Goal: Task Accomplishment & Management: Use online tool/utility

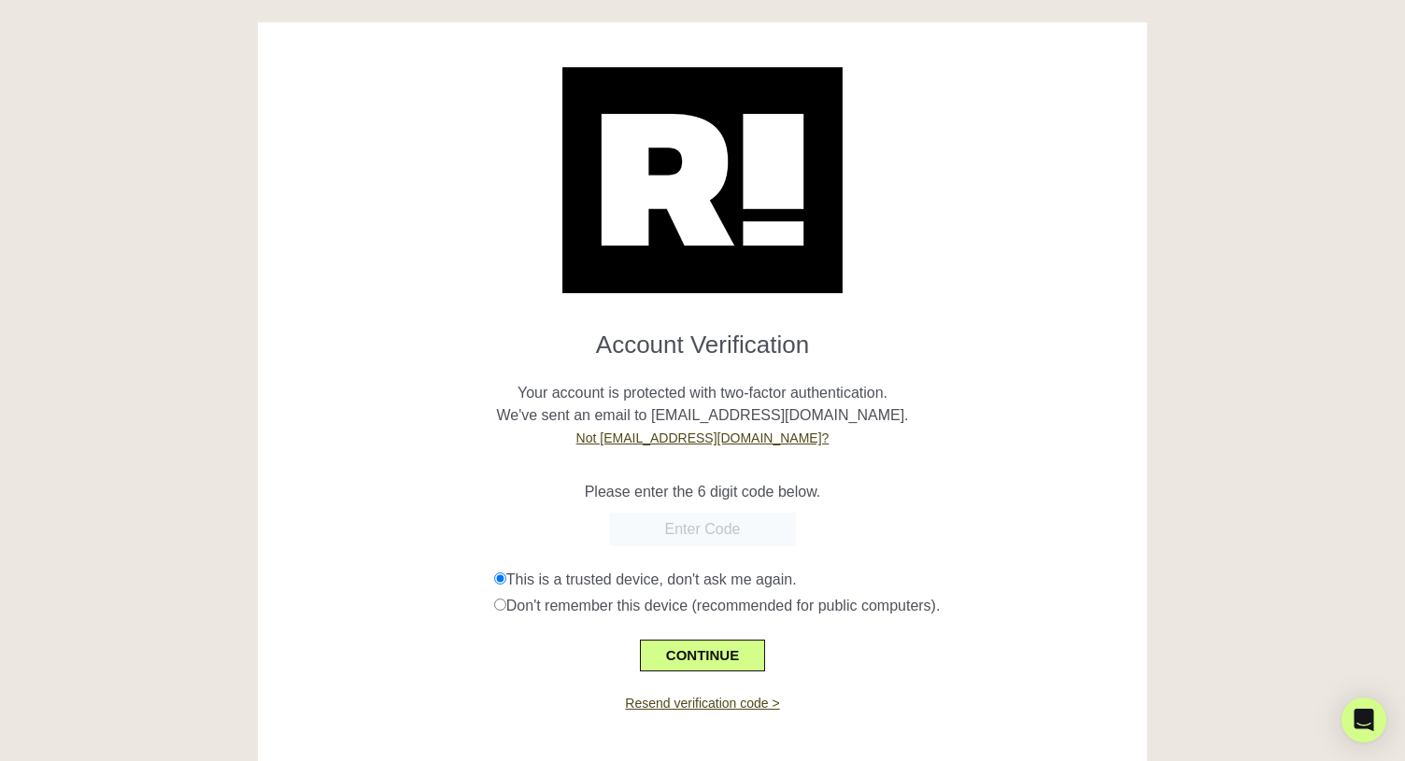
click at [718, 534] on input "text" at bounding box center [702, 530] width 187 height 34
click at [692, 531] on input "text" at bounding box center [702, 530] width 187 height 34
click at [956, 507] on form "Account Verification Your account is protected with two-factor authentication. …" at bounding box center [703, 494] width 862 height 356
click at [715, 528] on input "text" at bounding box center [702, 530] width 187 height 34
paste input "633313"
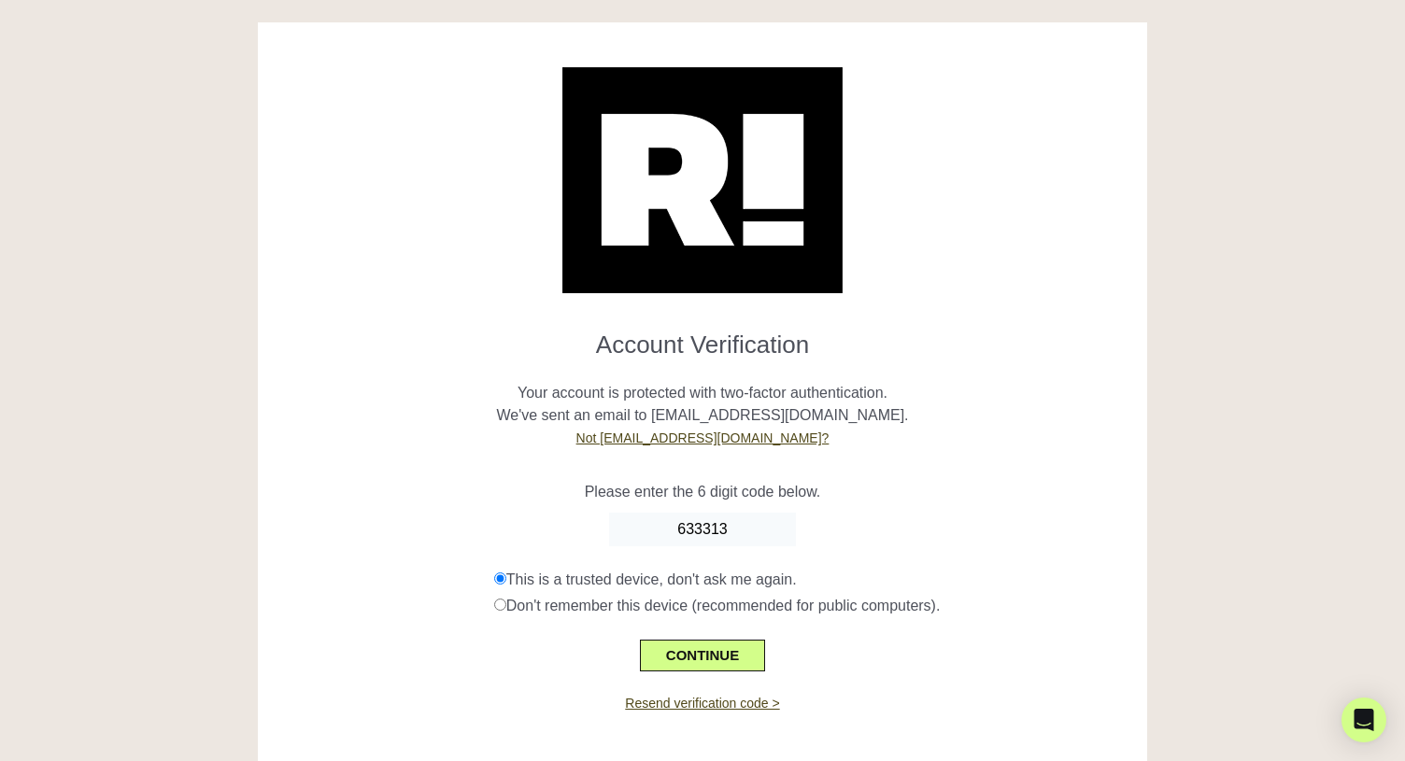
type input "633313"
drag, startPoint x: 816, startPoint y: 517, endPoint x: 816, endPoint y: 558, distance: 40.2
click at [816, 517] on div "633313" at bounding box center [703, 530] width 862 height 34
click at [741, 662] on button "CONTINUE" at bounding box center [702, 656] width 125 height 32
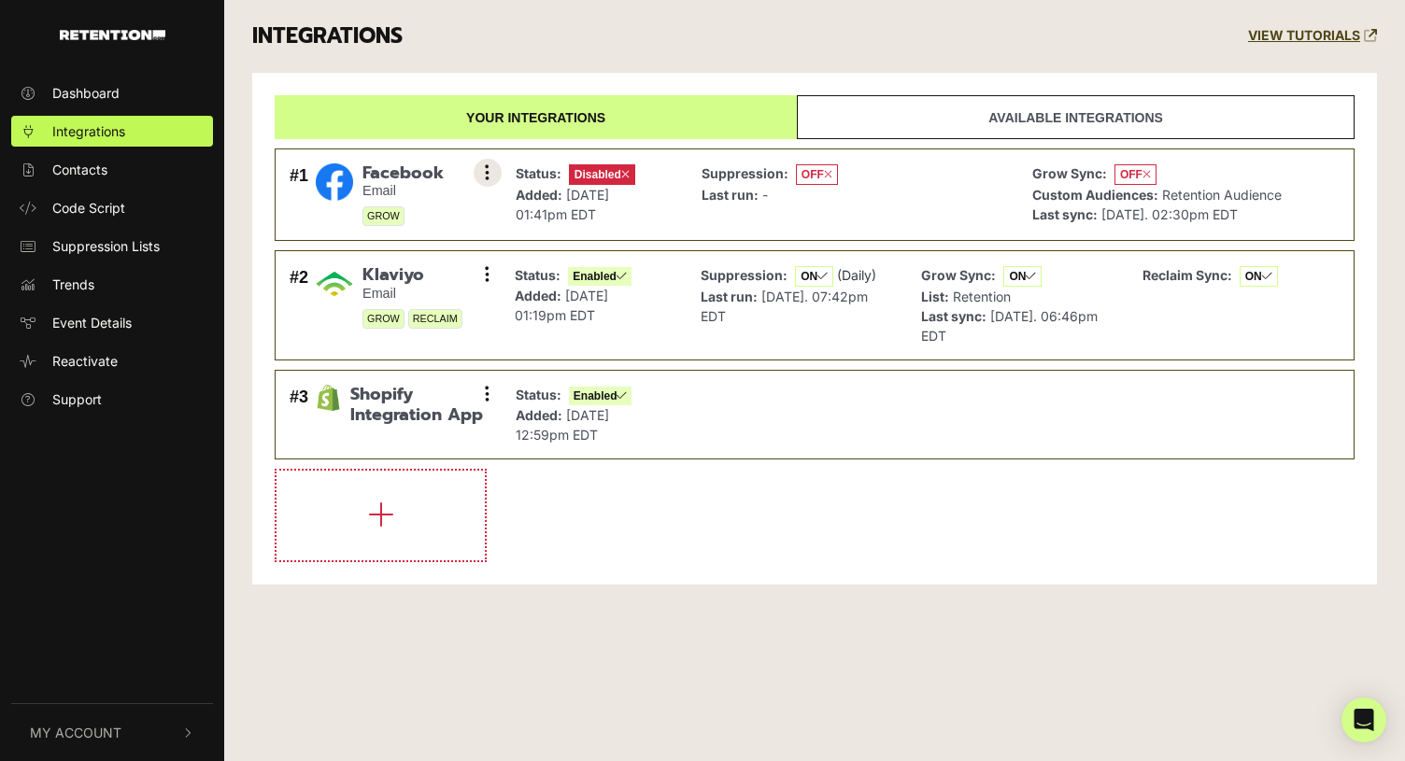
click at [482, 179] on button at bounding box center [488, 173] width 28 height 28
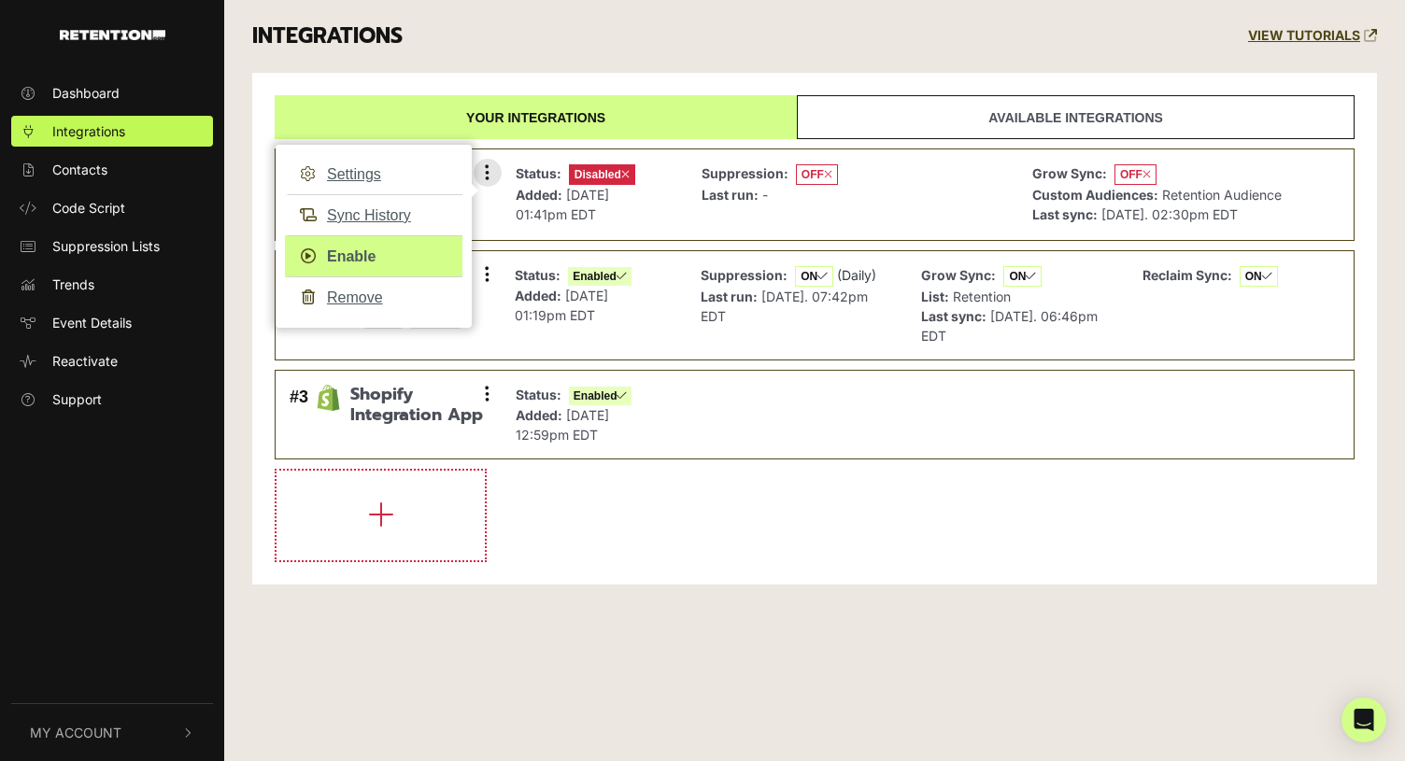
click at [363, 253] on link "Enable" at bounding box center [373, 256] width 177 height 42
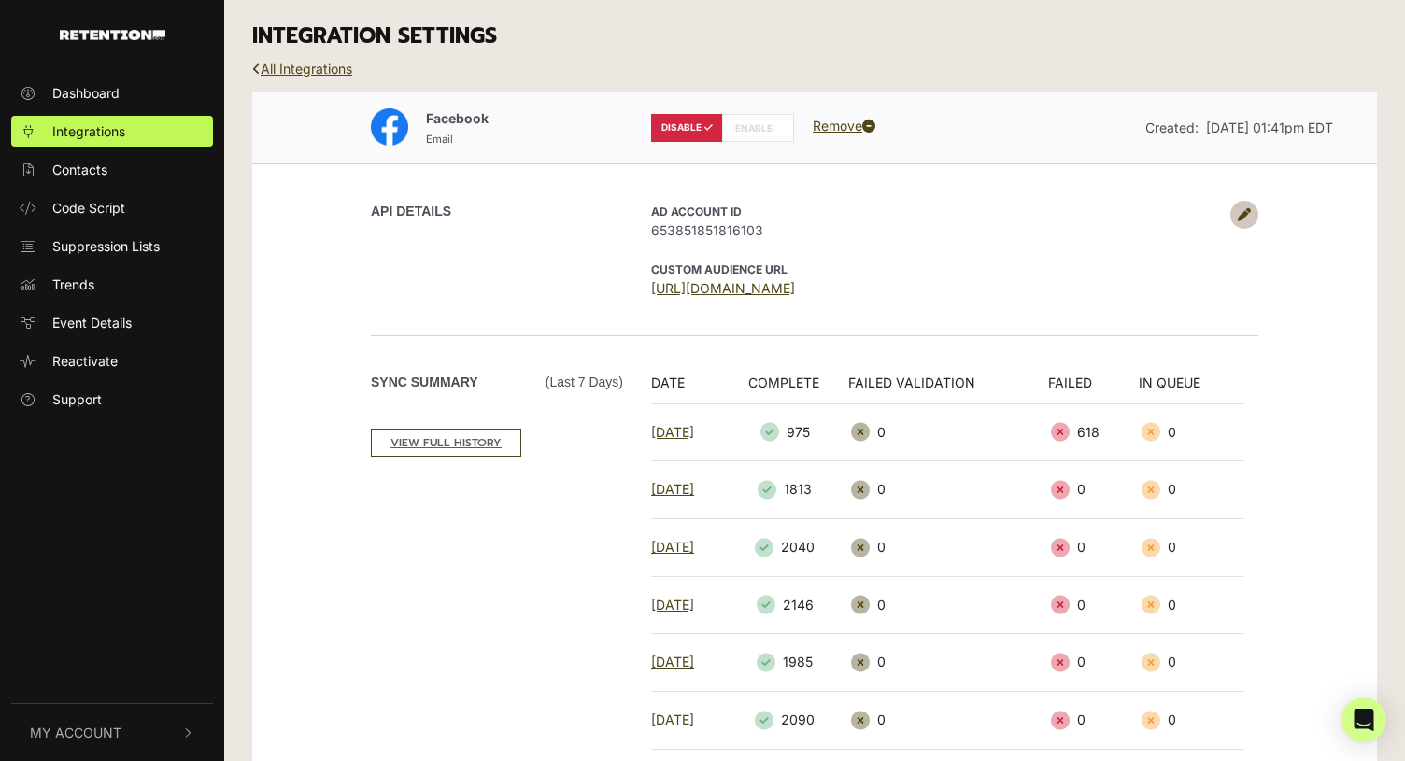
click at [758, 134] on label "ENABLE" at bounding box center [758, 128] width 72 height 28
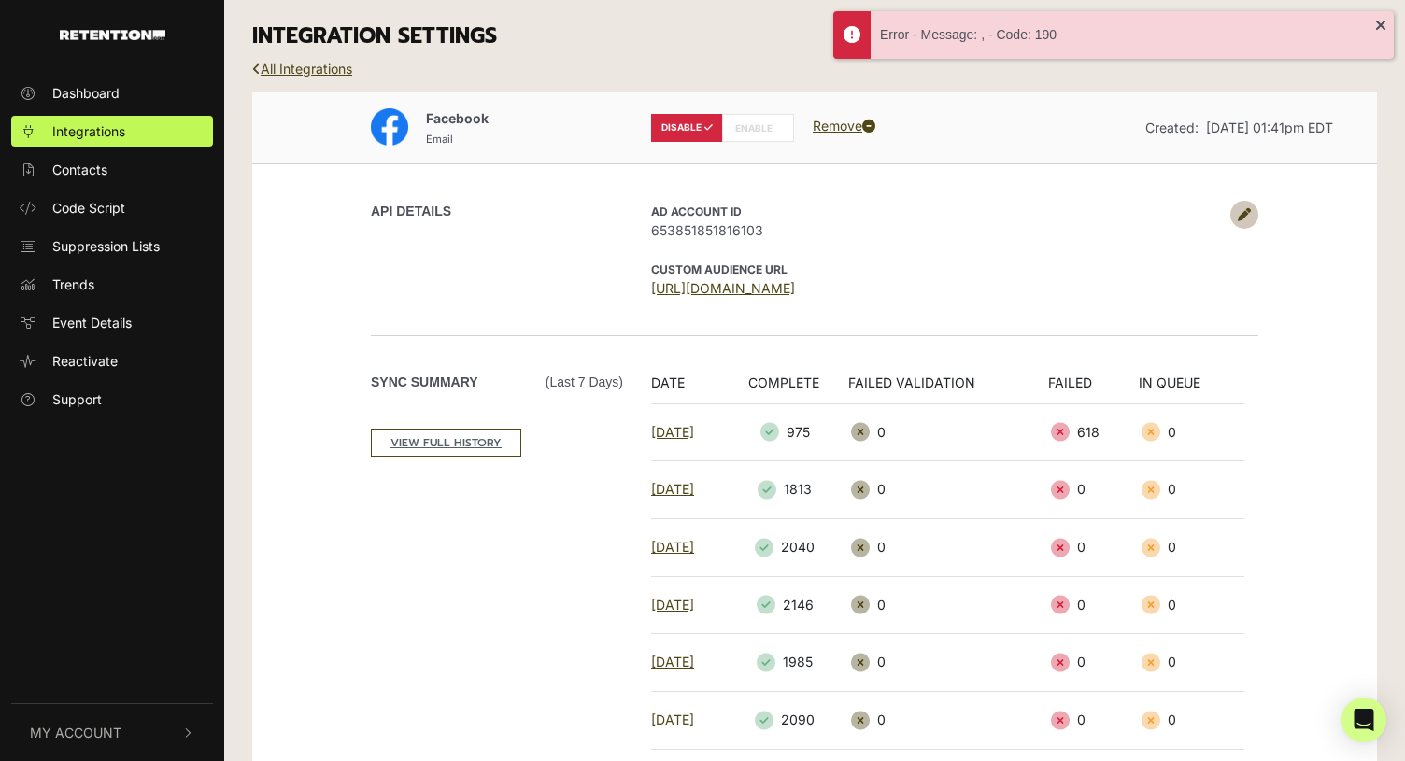
click at [744, 133] on label "ENABLE" at bounding box center [758, 128] width 72 height 28
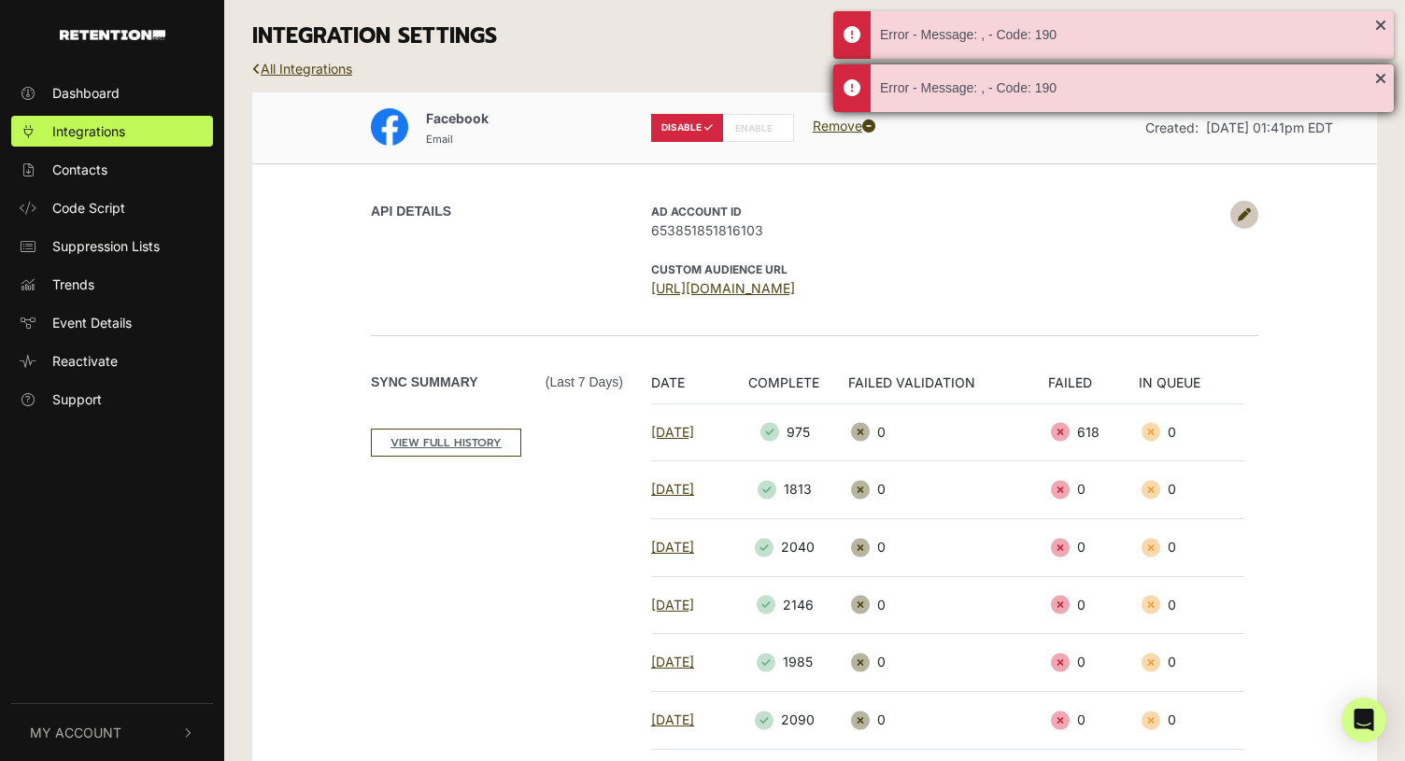
click at [1384, 78] on div "Error - Message: , - Code: 190" at bounding box center [1113, 88] width 560 height 48
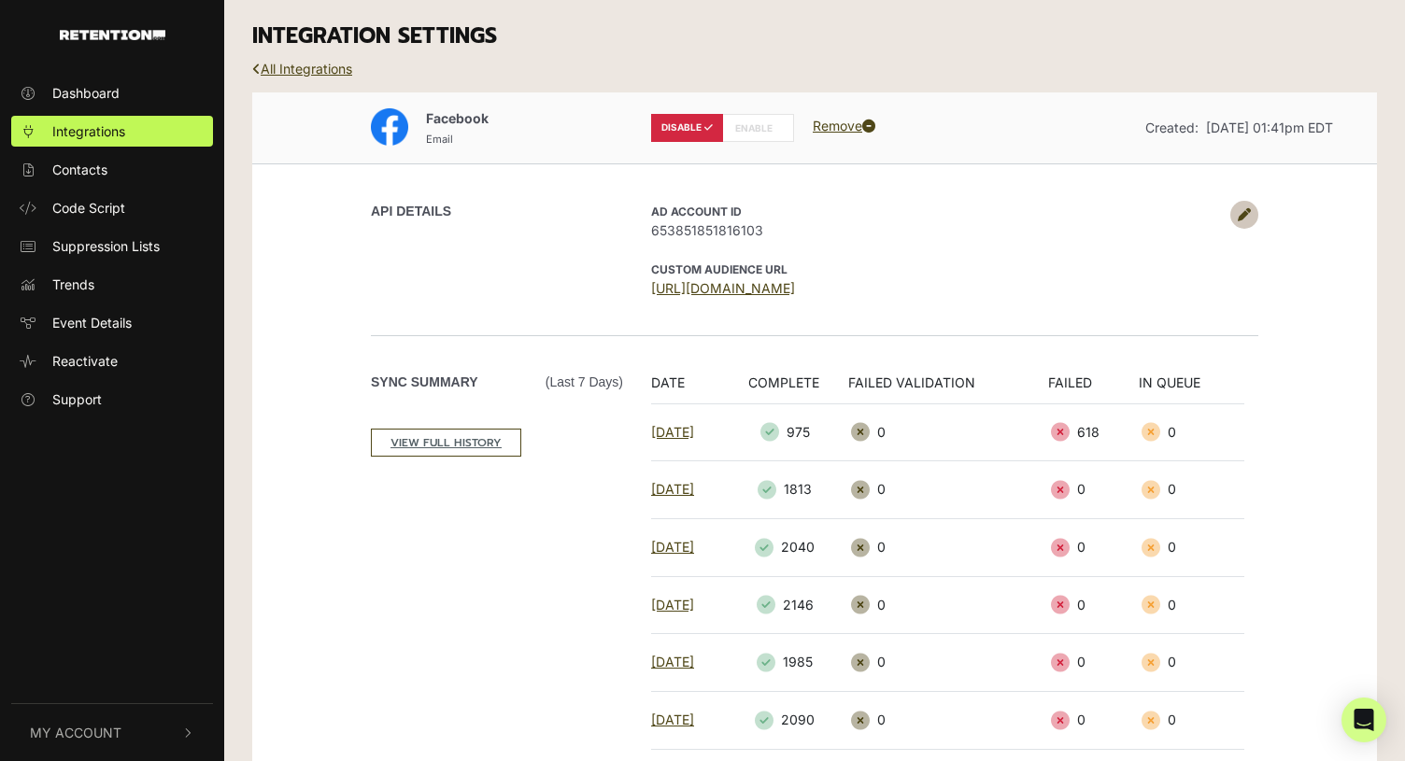
scroll to position [294, 0]
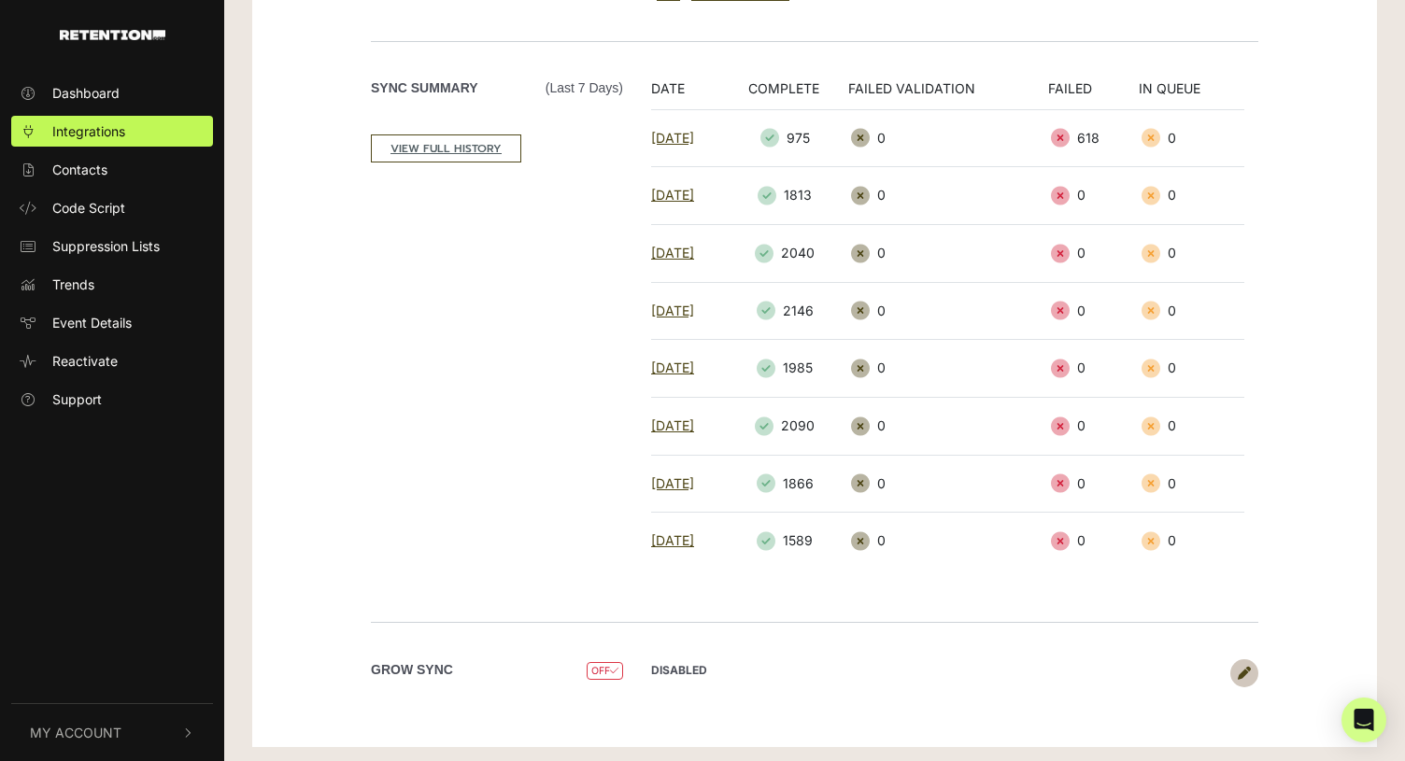
click at [1245, 668] on icon at bounding box center [1244, 673] width 13 height 13
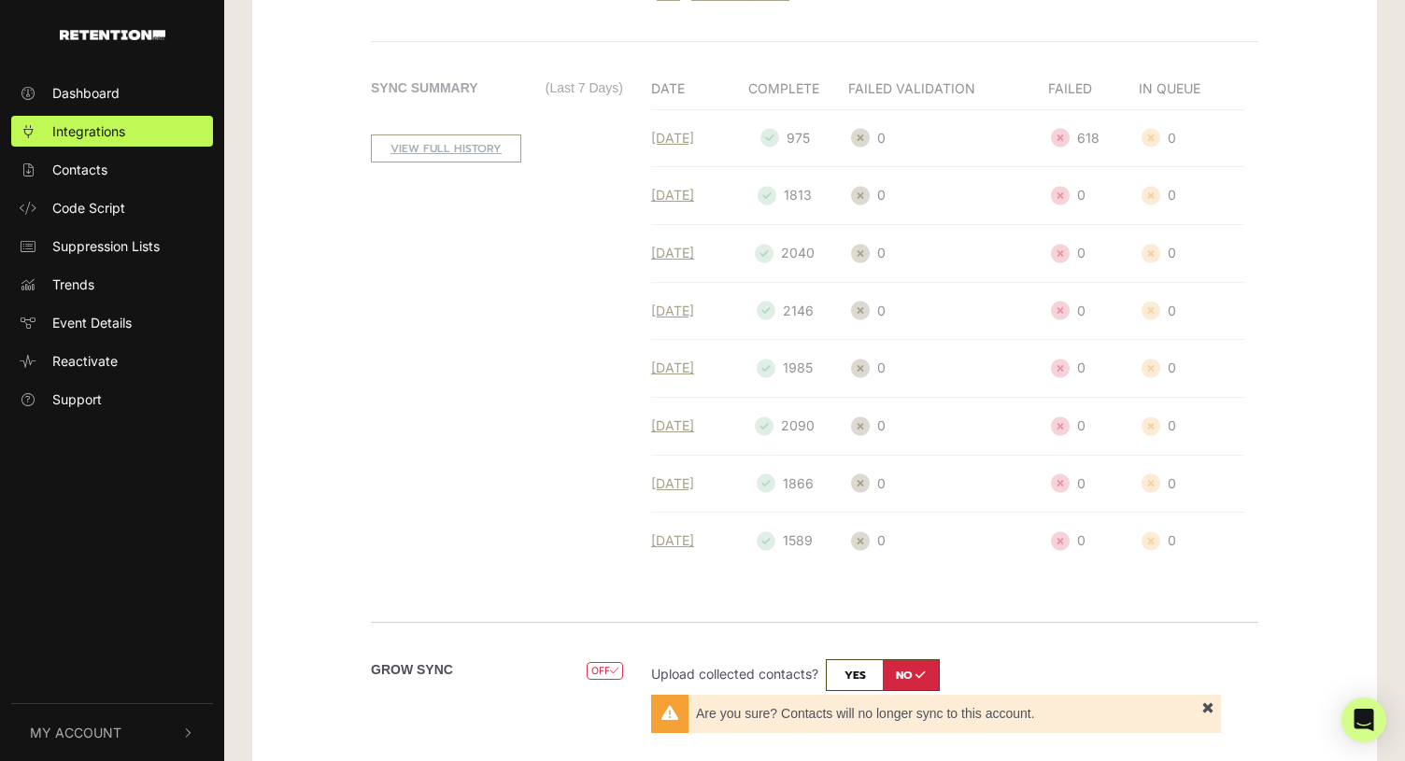
click at [871, 675] on input "checkbox" at bounding box center [883, 675] width 114 height 32
checkbox input "true"
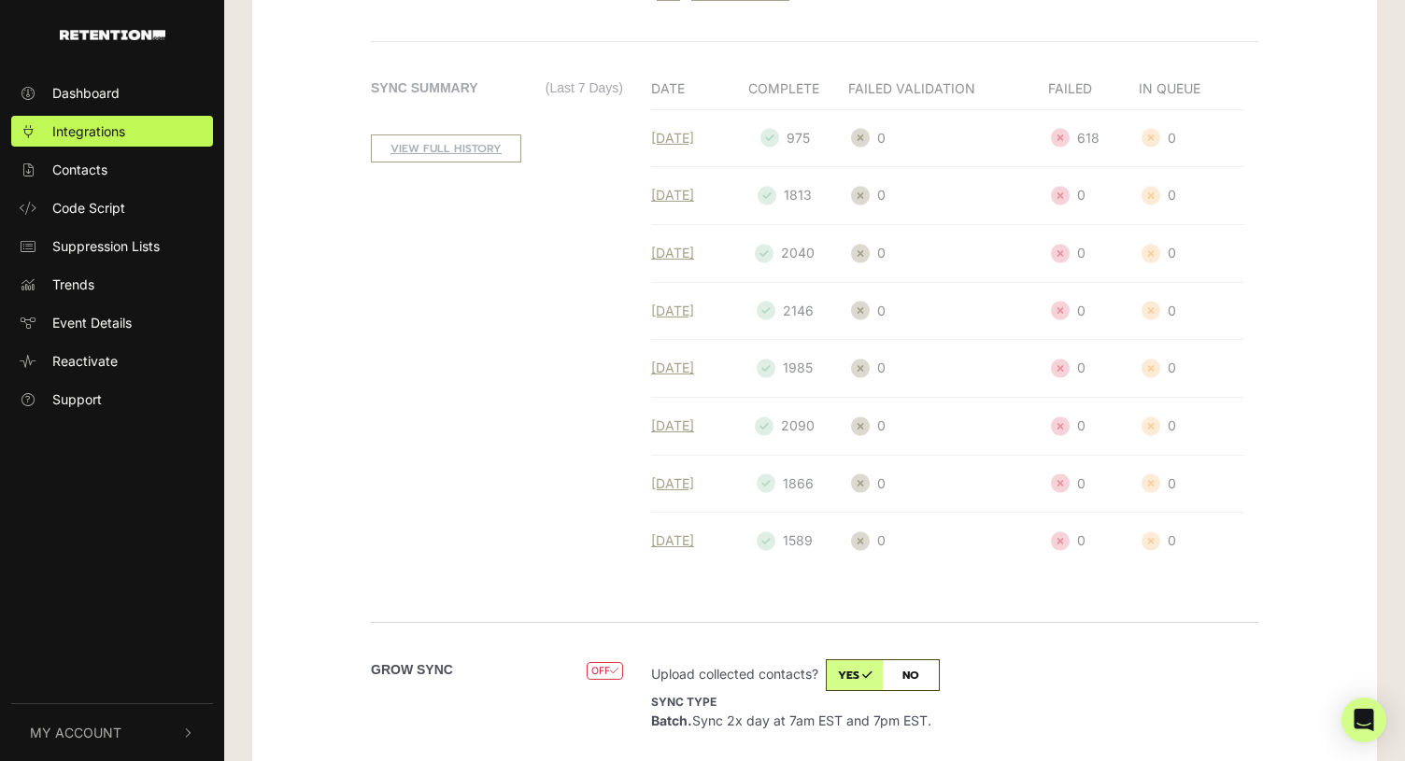
click at [1067, 691] on label "Sync type Batch. Sync 2x day at 7am EST and 7pm EST." at bounding box center [936, 710] width 570 height 39
click at [0, 0] on input "Sync type Batch. Sync 2x day at 7am EST and 7pm EST." at bounding box center [0, 0] width 0 height 0
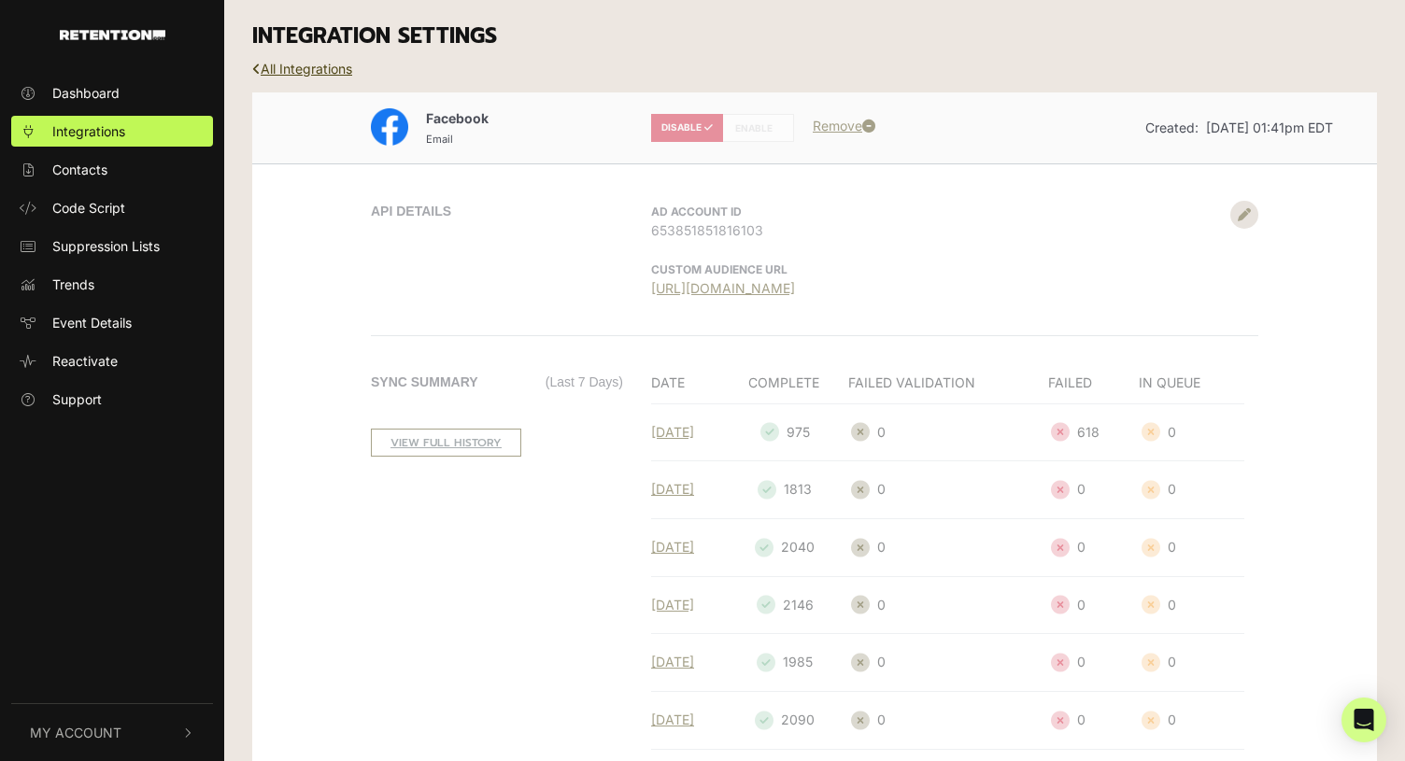
click at [705, 129] on div "Facebook Email DISABLE ENABLE Remove Created: May 4, 2023 01:41pm EDT" at bounding box center [814, 127] width 1065 height 43
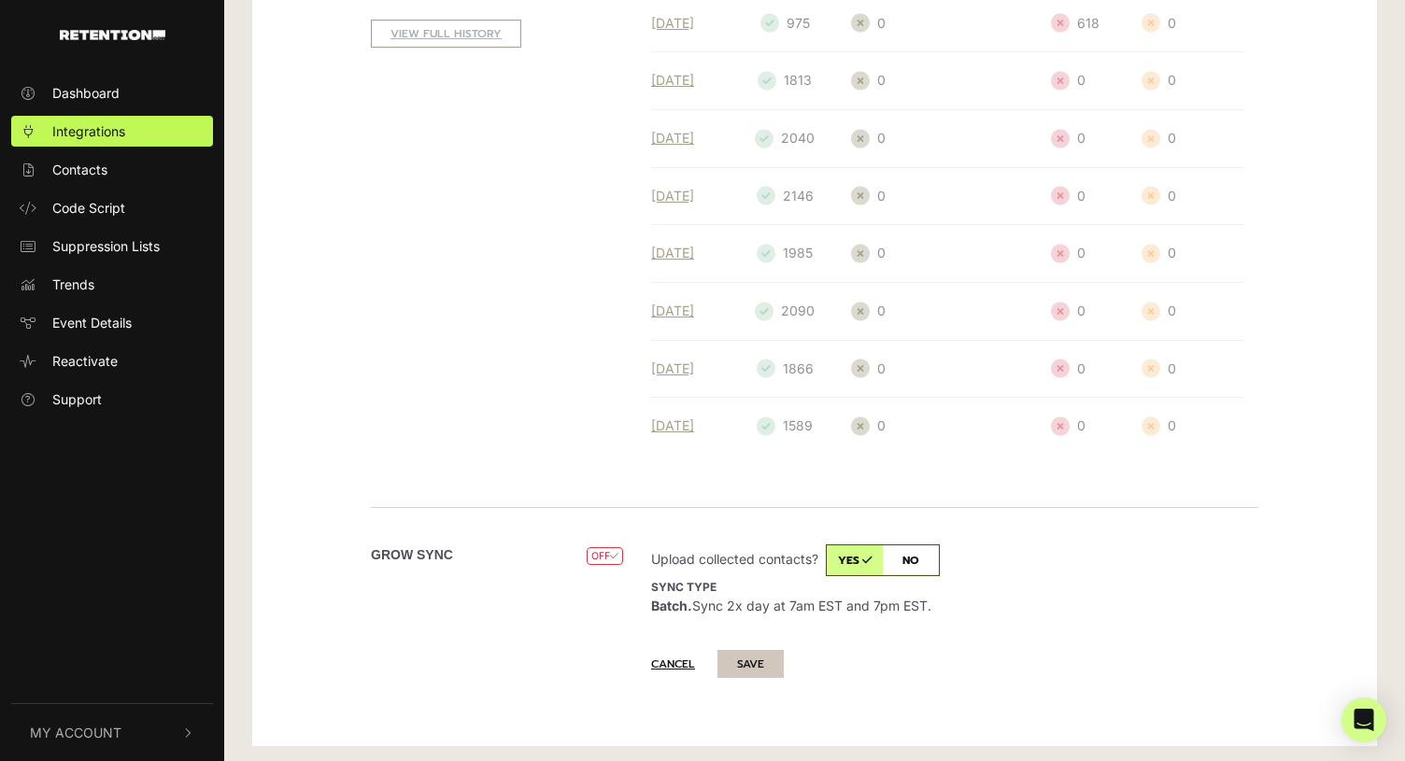
click at [753, 659] on button "SAVE" at bounding box center [750, 664] width 66 height 28
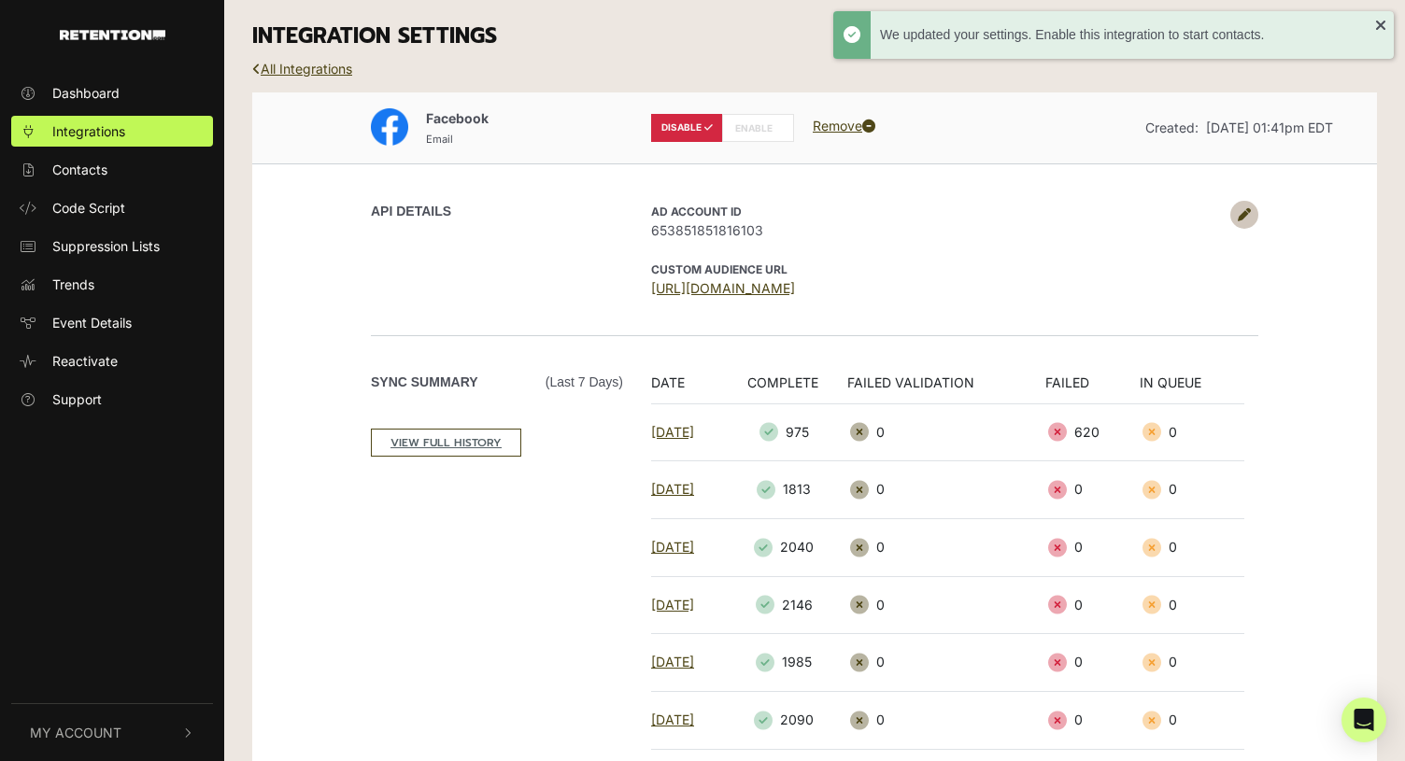
click at [743, 127] on label "ENABLE" at bounding box center [758, 128] width 72 height 28
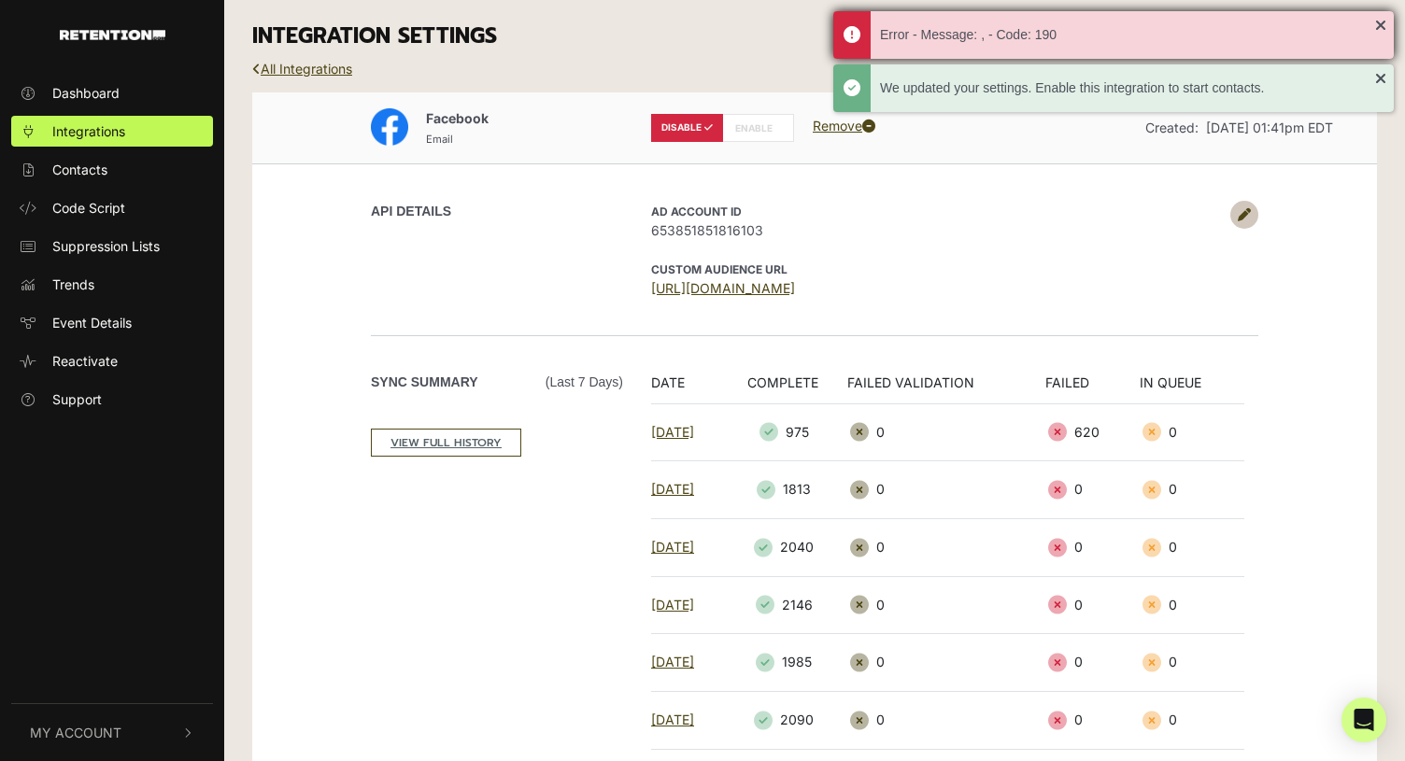
click at [1375, 27] on div "Error - Message: , - Code: 190" at bounding box center [1113, 35] width 560 height 48
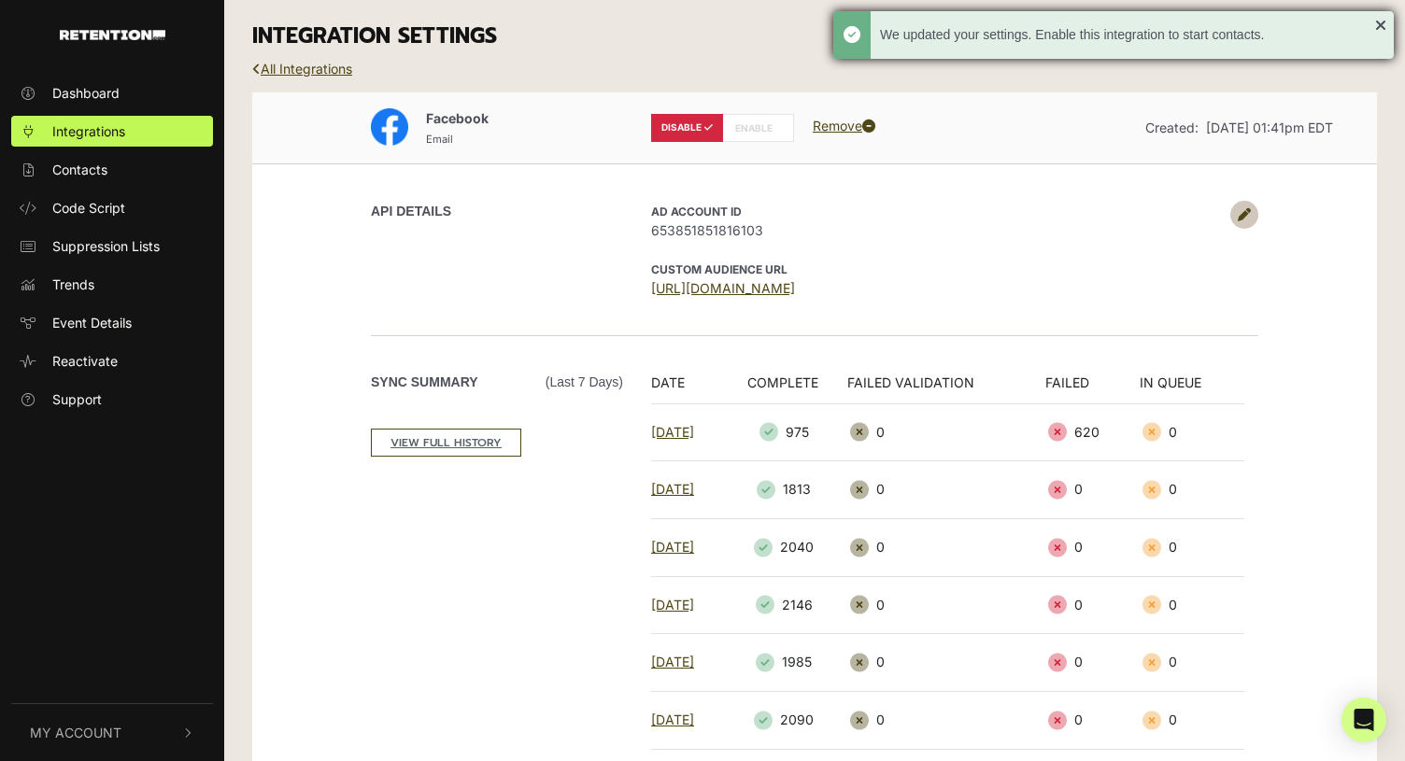
click at [1381, 26] on div "We updated your settings. Enable this integration to start contacts." at bounding box center [1113, 35] width 560 height 48
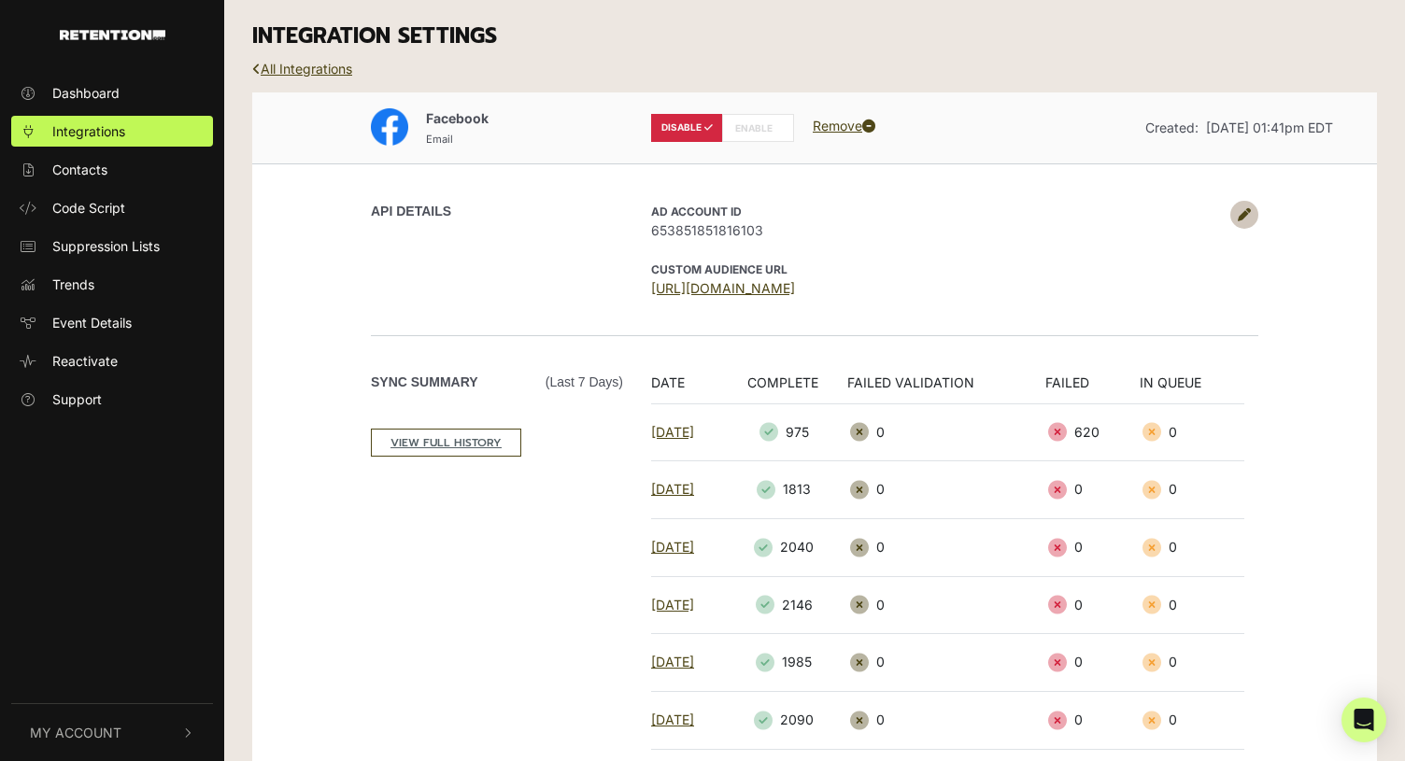
click at [746, 123] on label "ENABLE" at bounding box center [758, 128] width 72 height 28
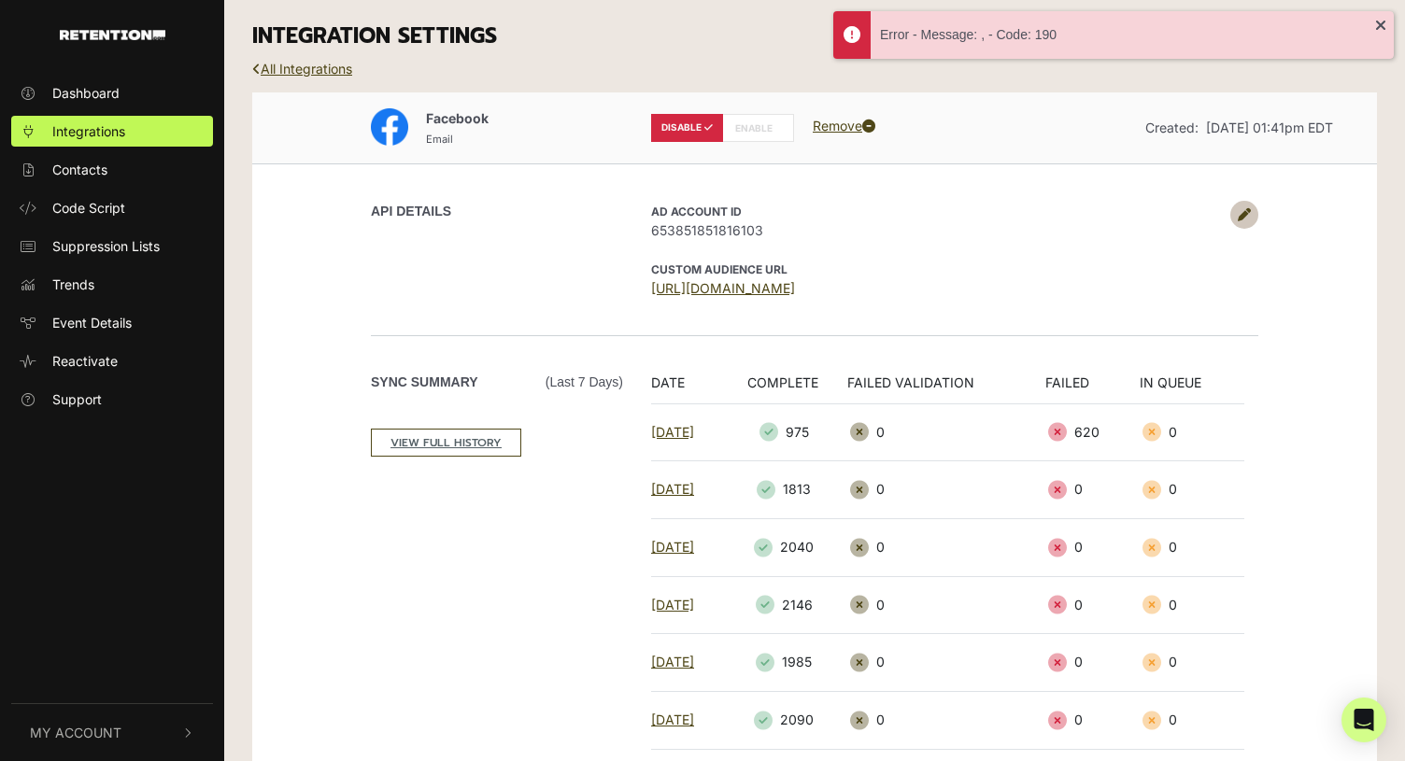
click at [577, 202] on div "API DETAILS" at bounding box center [497, 215] width 252 height 28
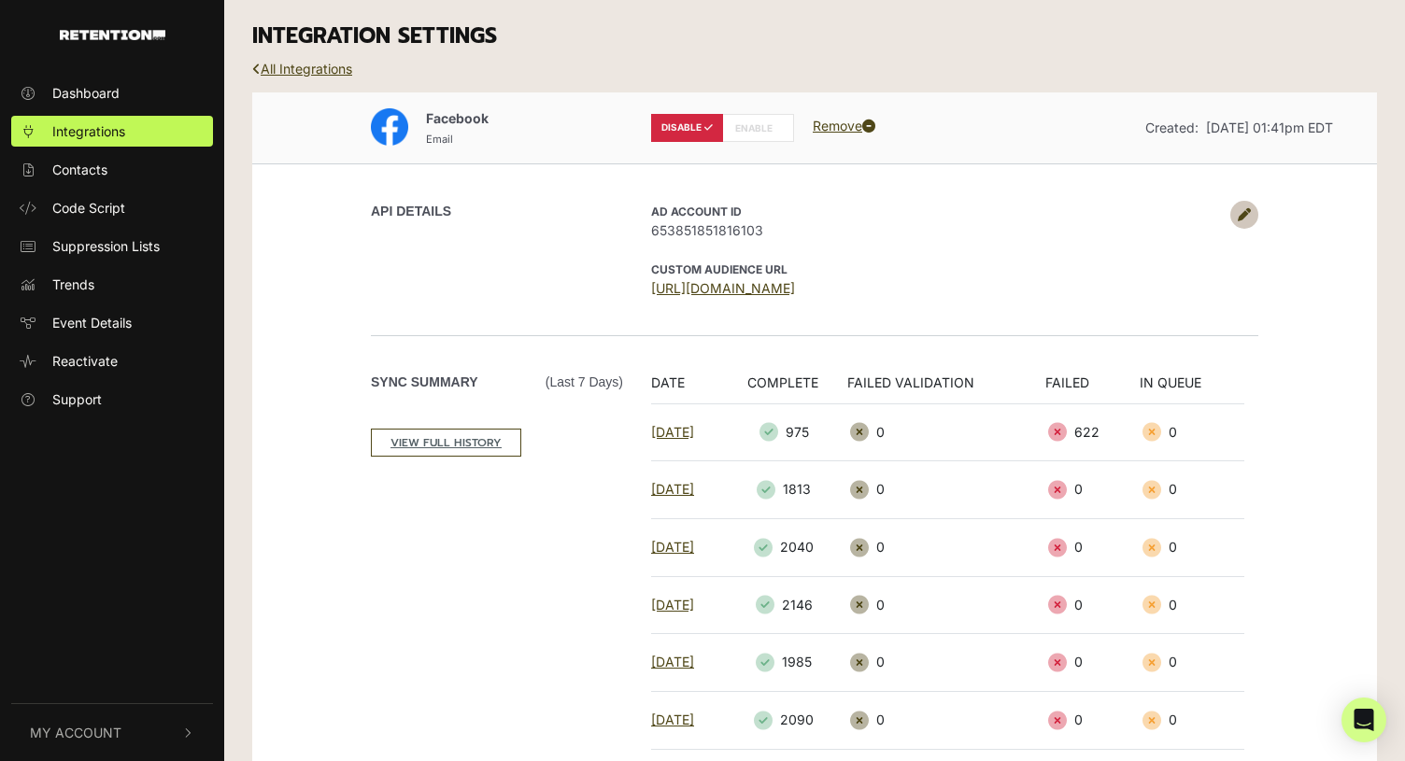
drag, startPoint x: 391, startPoint y: 127, endPoint x: 441, endPoint y: 127, distance: 49.5
click at [392, 127] on img at bounding box center [389, 126] width 37 height 37
click at [458, 128] on div "Email" at bounding box center [457, 138] width 63 height 20
click at [334, 70] on link "All Integrations" at bounding box center [302, 69] width 100 height 16
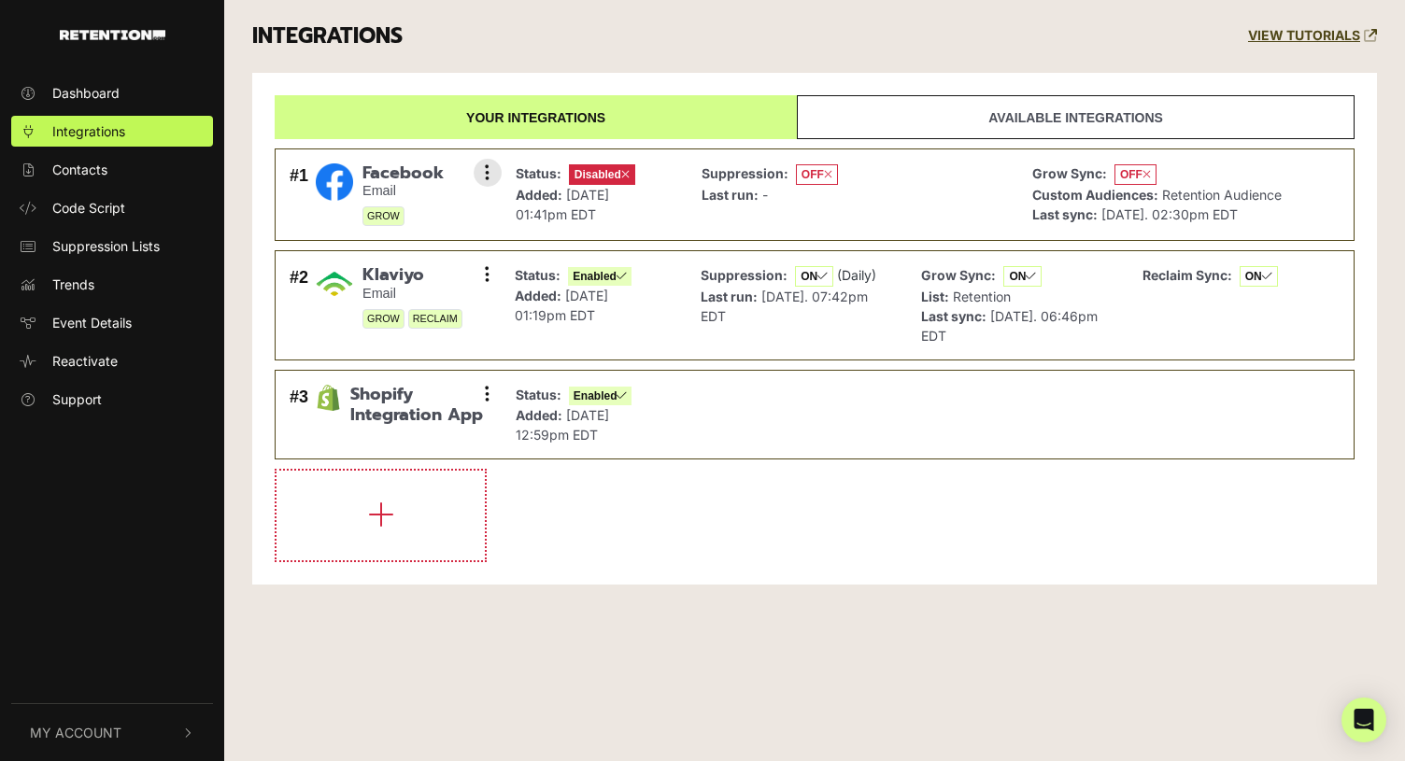
click at [1018, 194] on li "#1 Facebook Email GROW Settings Sync History Enable Remove Status: Disabled Add…" at bounding box center [815, 195] width 1080 height 93
click at [991, 205] on div "Suppression: OFF Last run: -" at bounding box center [852, 195] width 321 height 73
click at [325, 192] on img at bounding box center [334, 181] width 37 height 37
click at [338, 184] on img at bounding box center [334, 181] width 37 height 37
click at [397, 220] on span "GROW" at bounding box center [383, 216] width 42 height 20
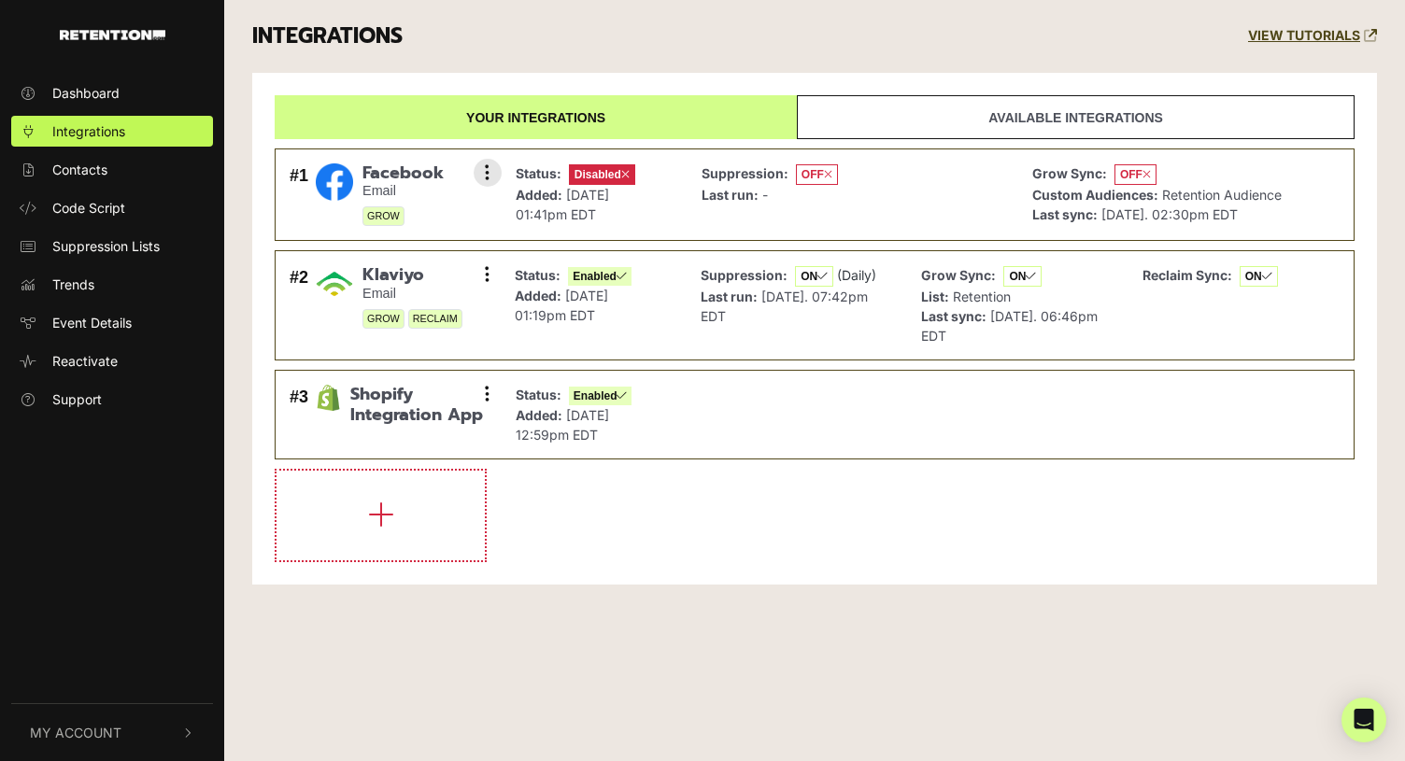
click at [606, 176] on span "Disabled" at bounding box center [602, 174] width 66 height 21
click at [627, 175] on icon at bounding box center [625, 174] width 8 height 11
click at [854, 170] on div "Suppression: OFF Last run: -" at bounding box center [852, 195] width 321 height 73
click at [1126, 167] on span "OFF" at bounding box center [1135, 174] width 42 height 21
click at [1114, 130] on link "Available integrations" at bounding box center [1076, 117] width 558 height 44
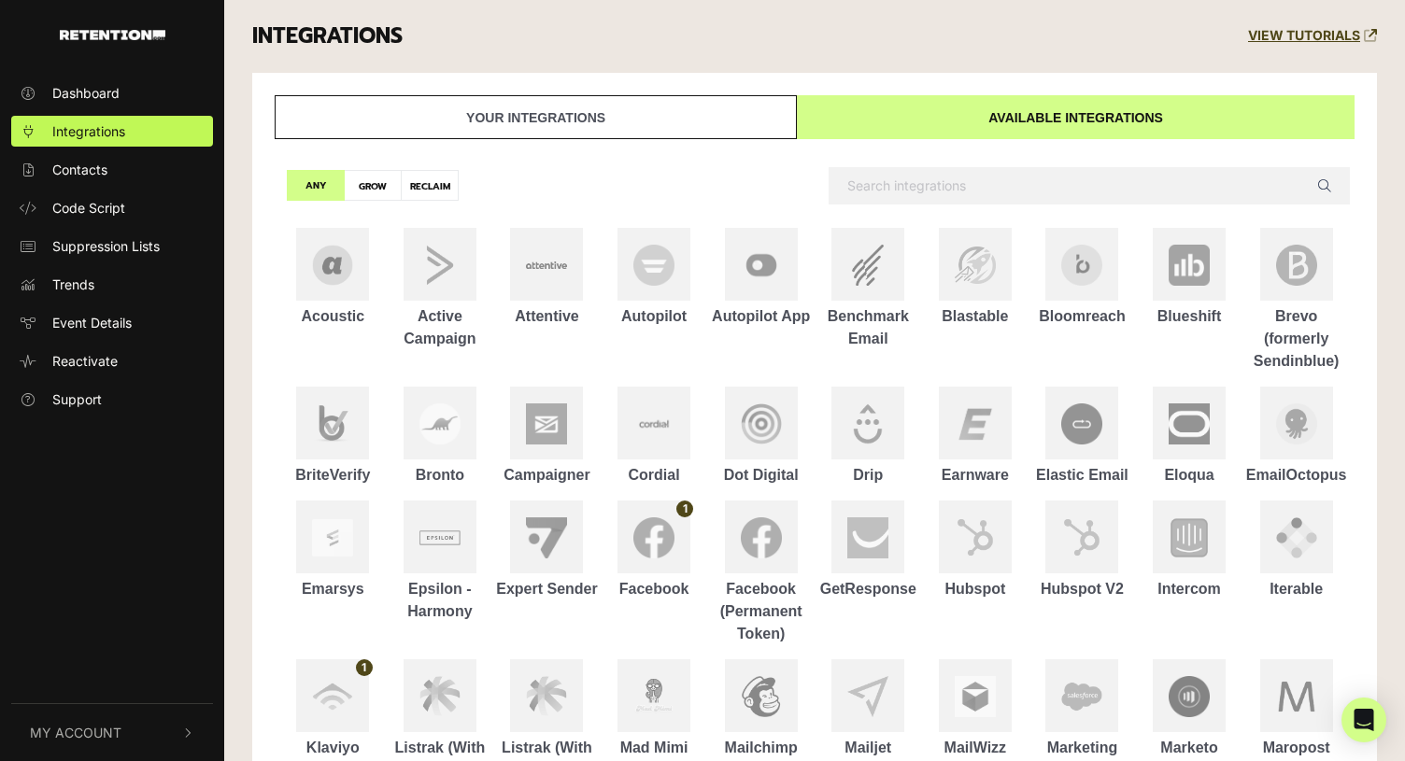
click at [573, 119] on link "Your integrations" at bounding box center [536, 117] width 522 height 44
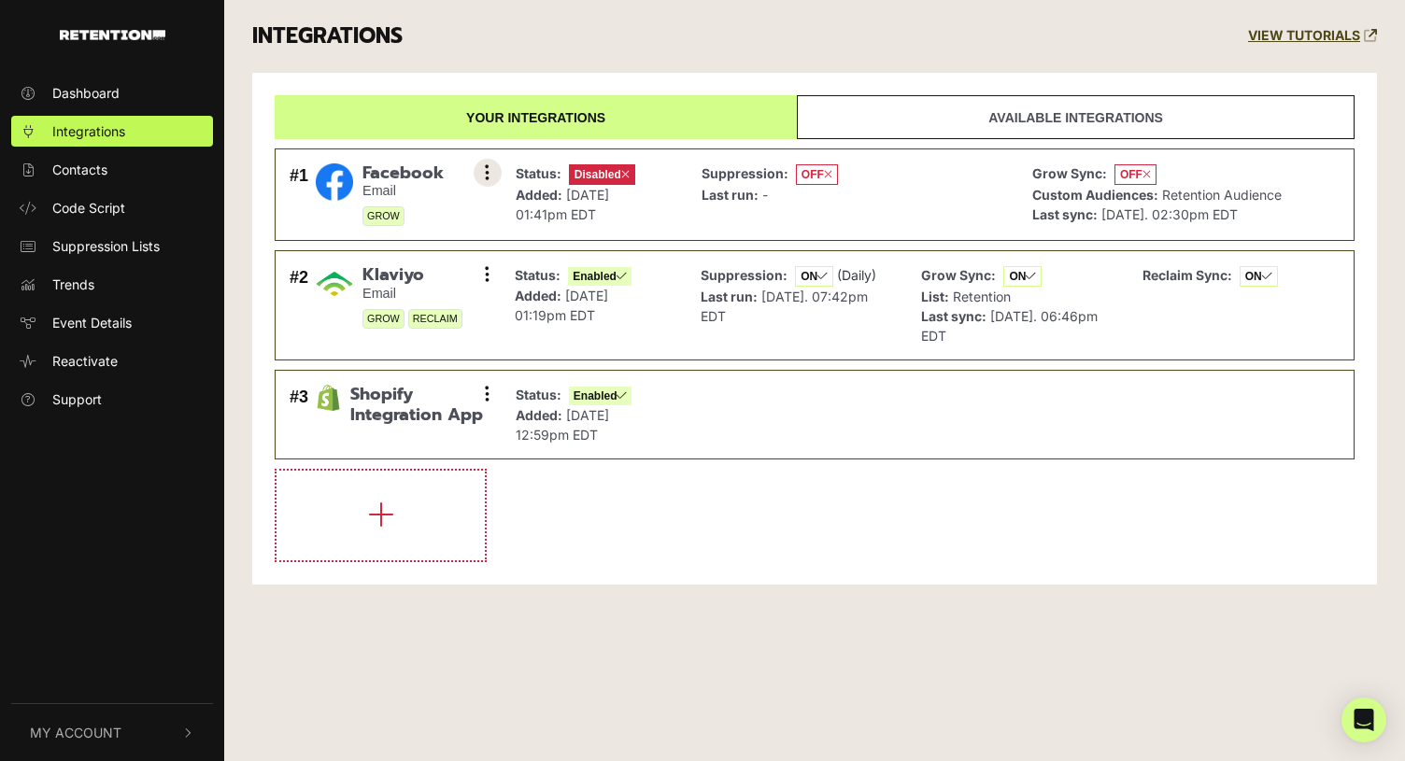
click at [489, 177] on icon at bounding box center [487, 172] width 5 height 19
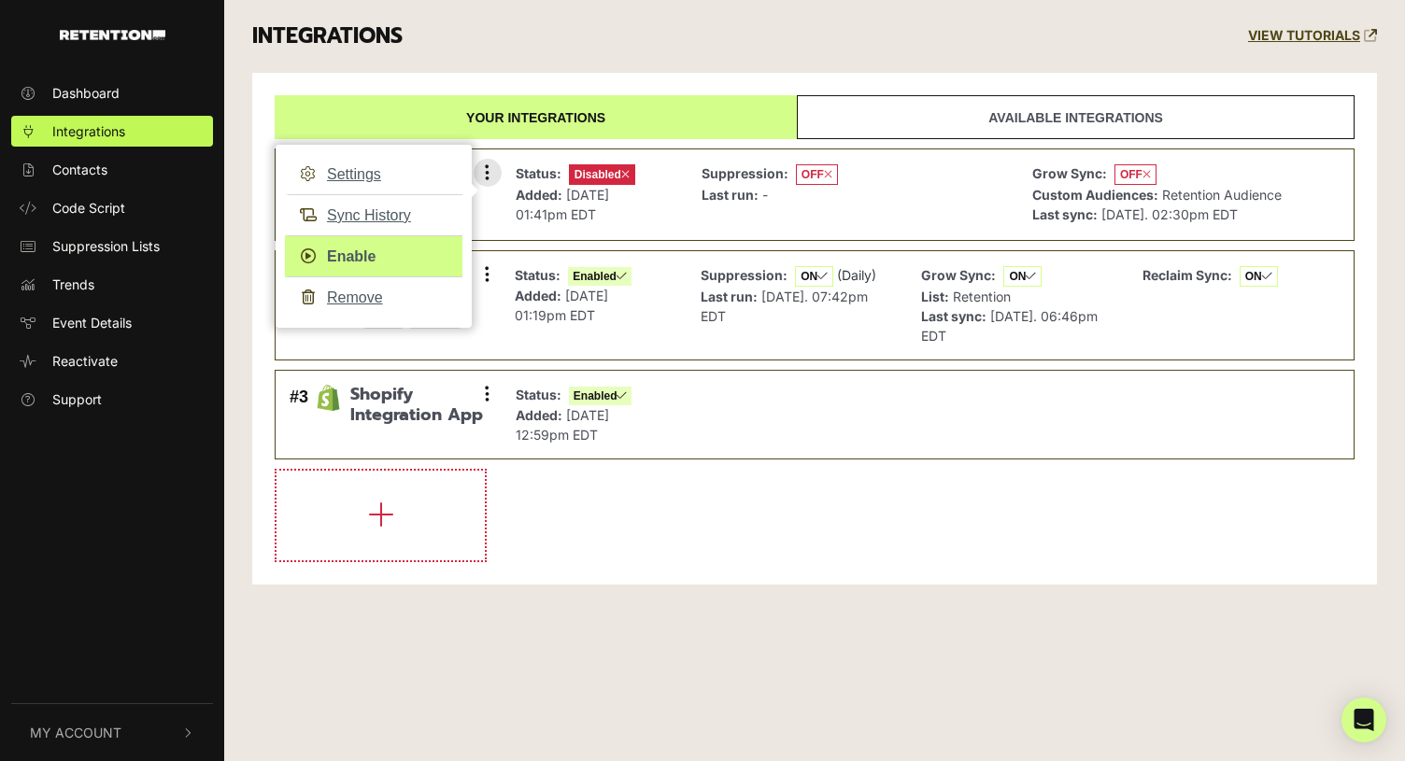
click at [387, 249] on link "Enable" at bounding box center [373, 256] width 177 height 42
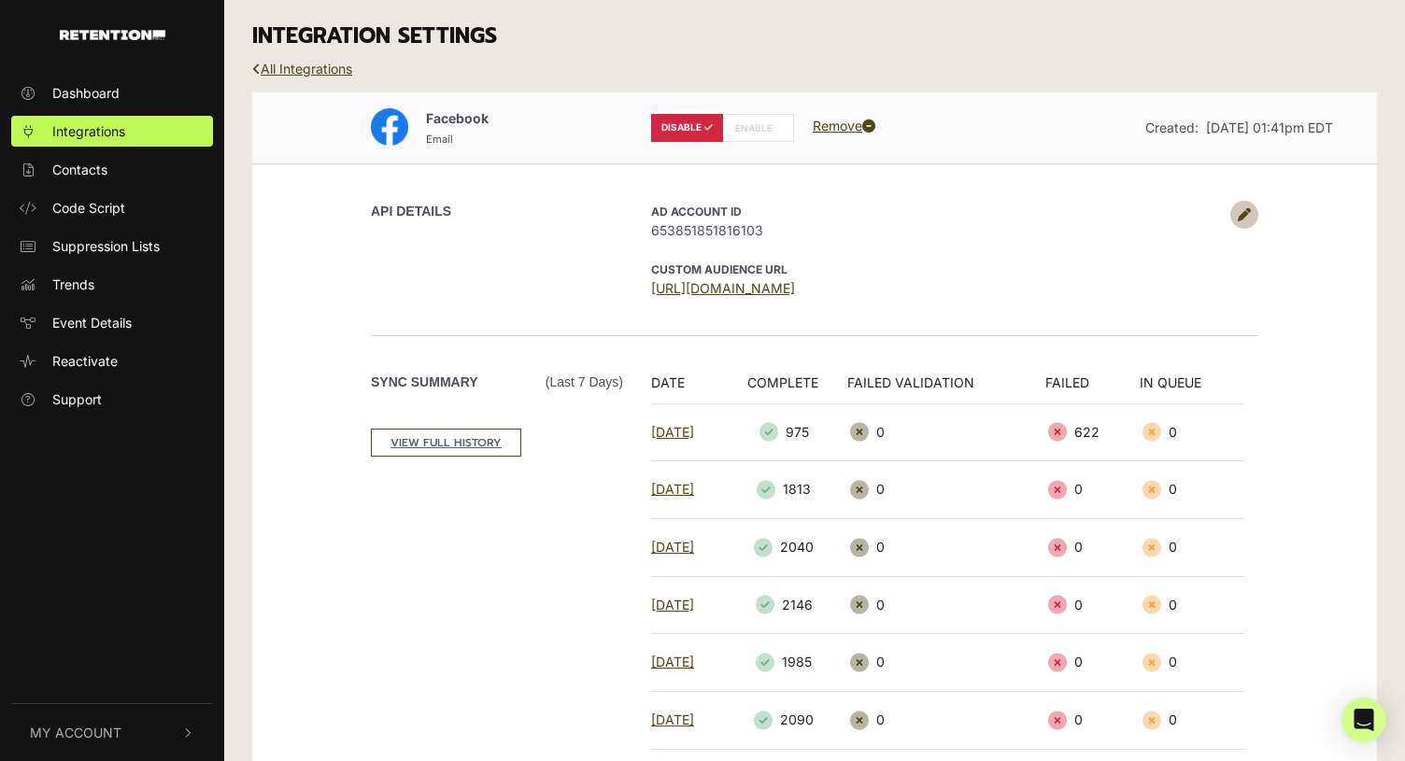
scroll to position [4, 0]
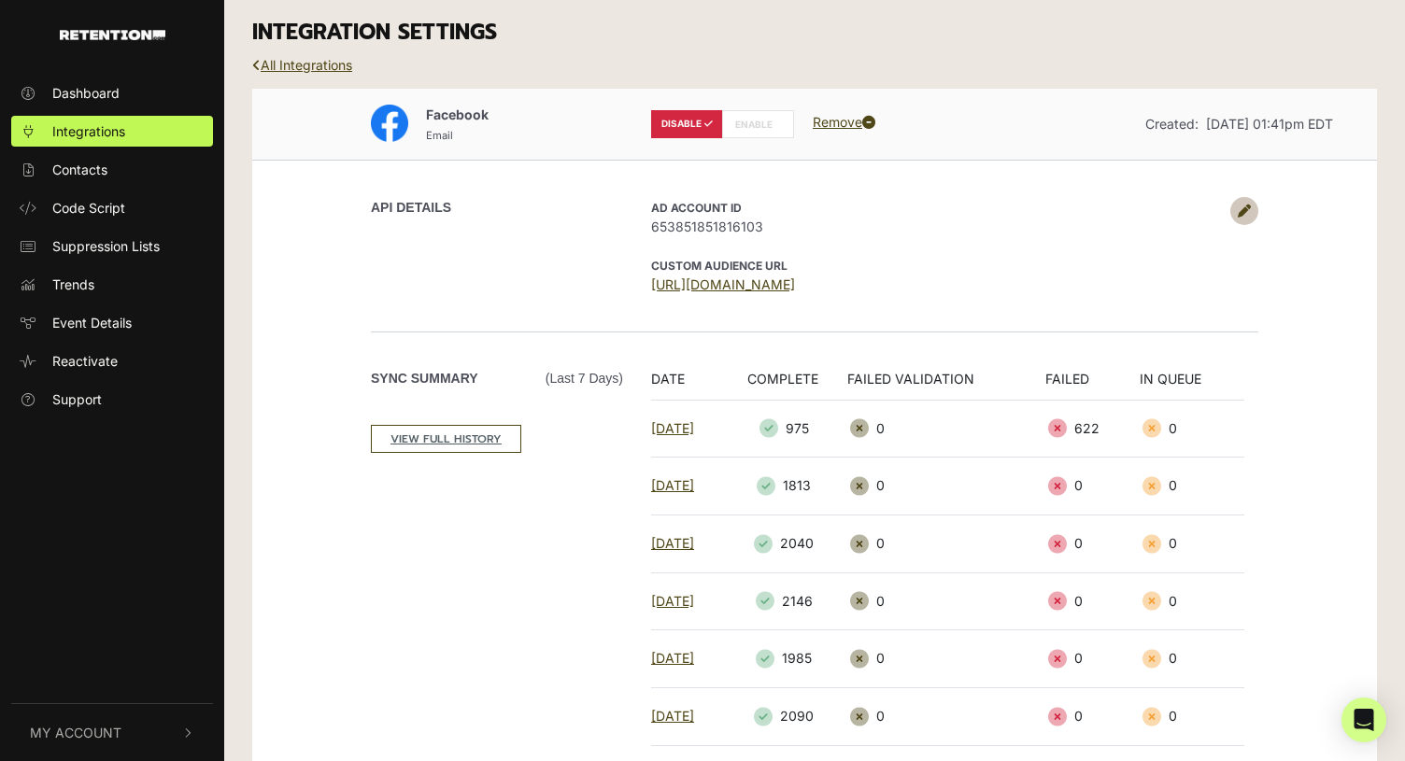
click at [765, 124] on label "ENABLE" at bounding box center [758, 124] width 72 height 28
click at [758, 122] on label "ENABLE" at bounding box center [758, 124] width 72 height 28
